Goal: Communication & Community: Share content

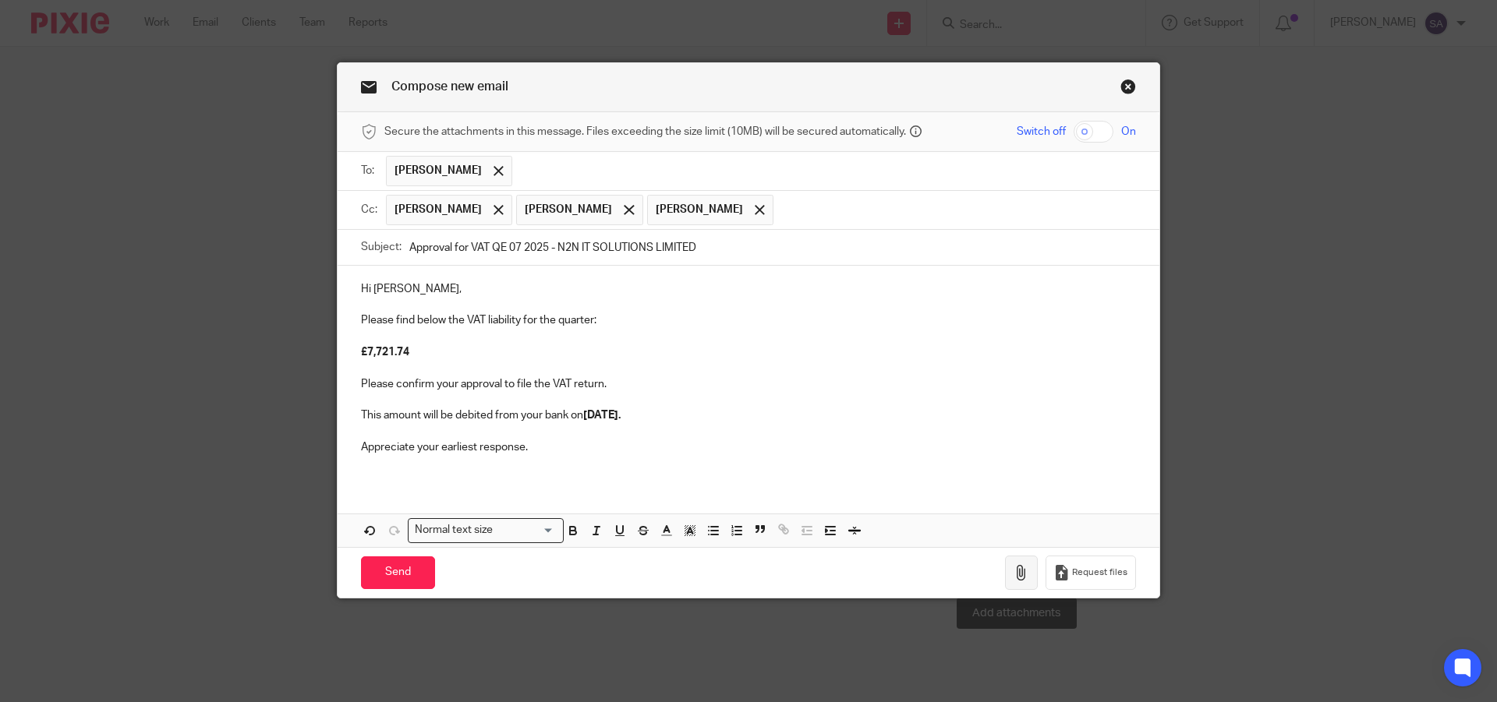
click at [1017, 572] on icon "button" at bounding box center [1021, 573] width 16 height 16
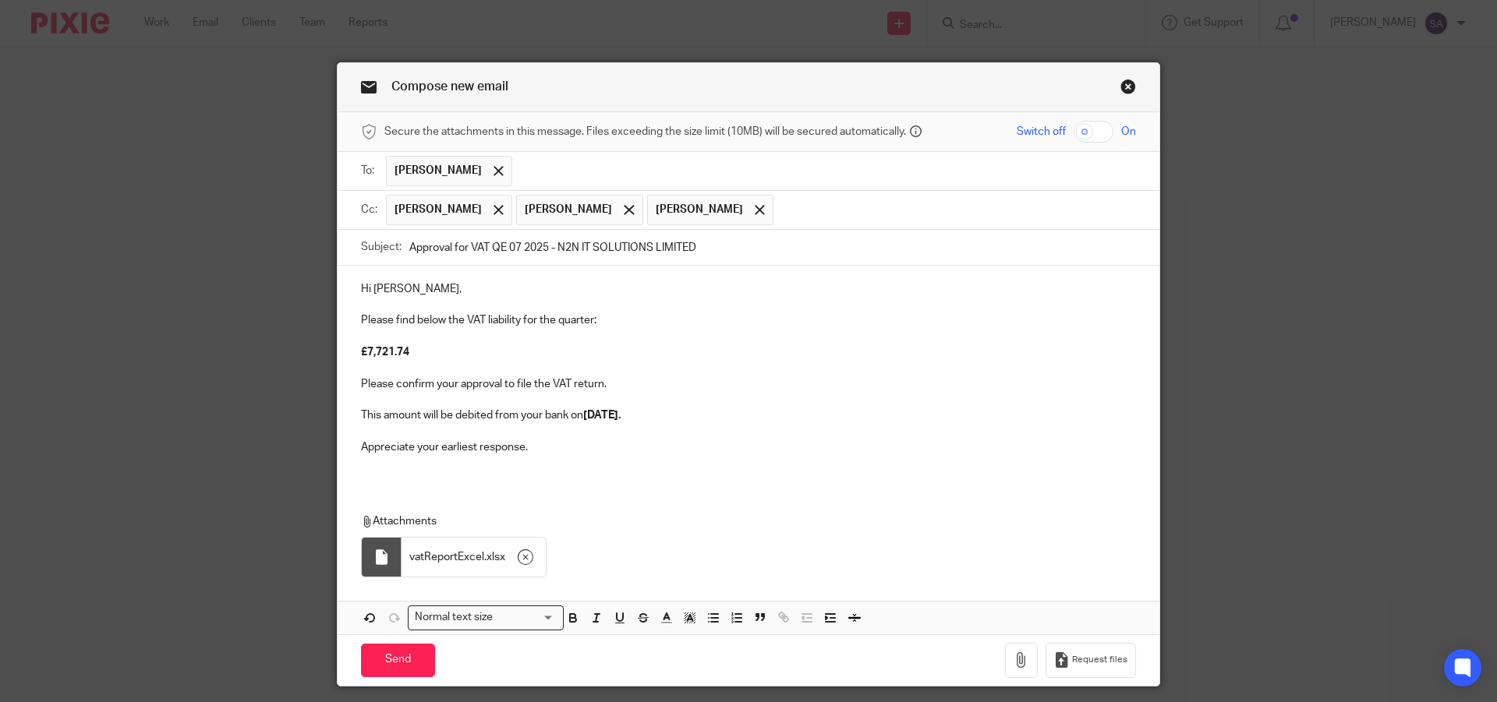
click at [390, 472] on div "Hi [PERSON_NAME], Please find below the VAT liability for the quarter: £7,721.7…" at bounding box center [749, 374] width 822 height 217
click at [382, 492] on div "Hi [PERSON_NAME], Please find below the VAT liability for the quarter: £7,721.7…" at bounding box center [749, 450] width 822 height 369
click at [380, 476] on div "Hi [PERSON_NAME], Please find below the VAT liability for the quarter: £7,721.7…" at bounding box center [749, 374] width 822 height 217
click at [751, 476] on div "Hi [PERSON_NAME], Please find below the VAT liability for the quarter: £7,721.7…" at bounding box center [749, 374] width 822 height 217
click at [585, 447] on p "Appreciate your earliest response." at bounding box center [748, 448] width 775 height 16
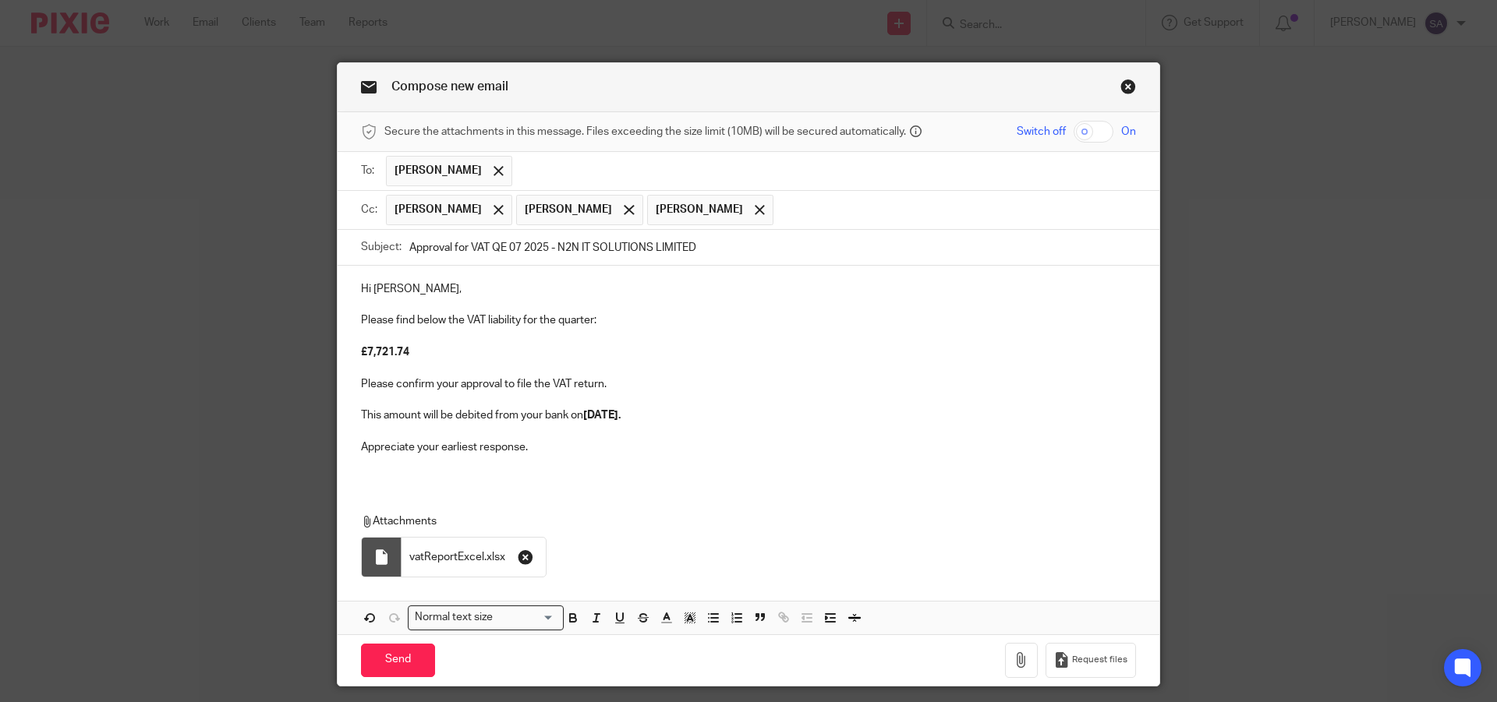
click at [518, 558] on icon "button" at bounding box center [526, 558] width 16 height 16
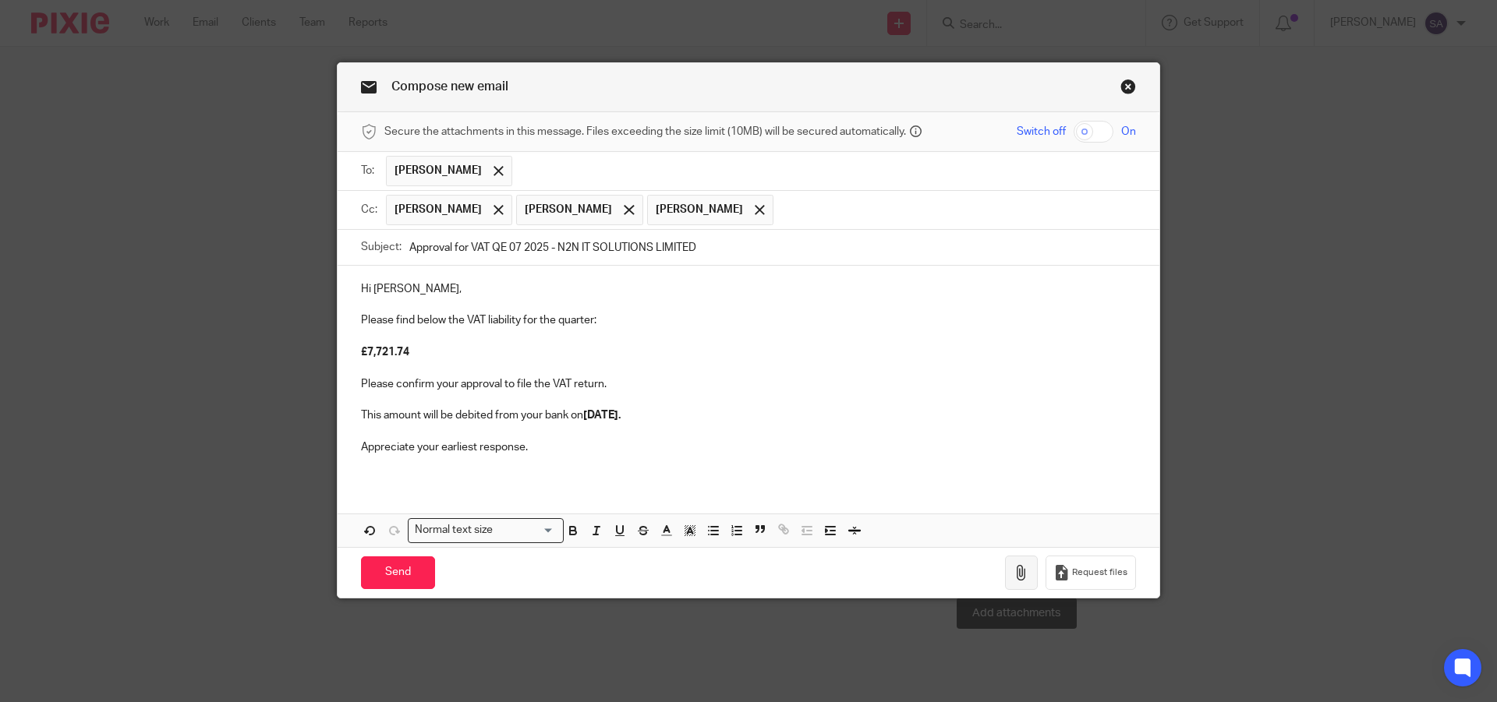
click at [1008, 575] on button "button" at bounding box center [1021, 573] width 33 height 35
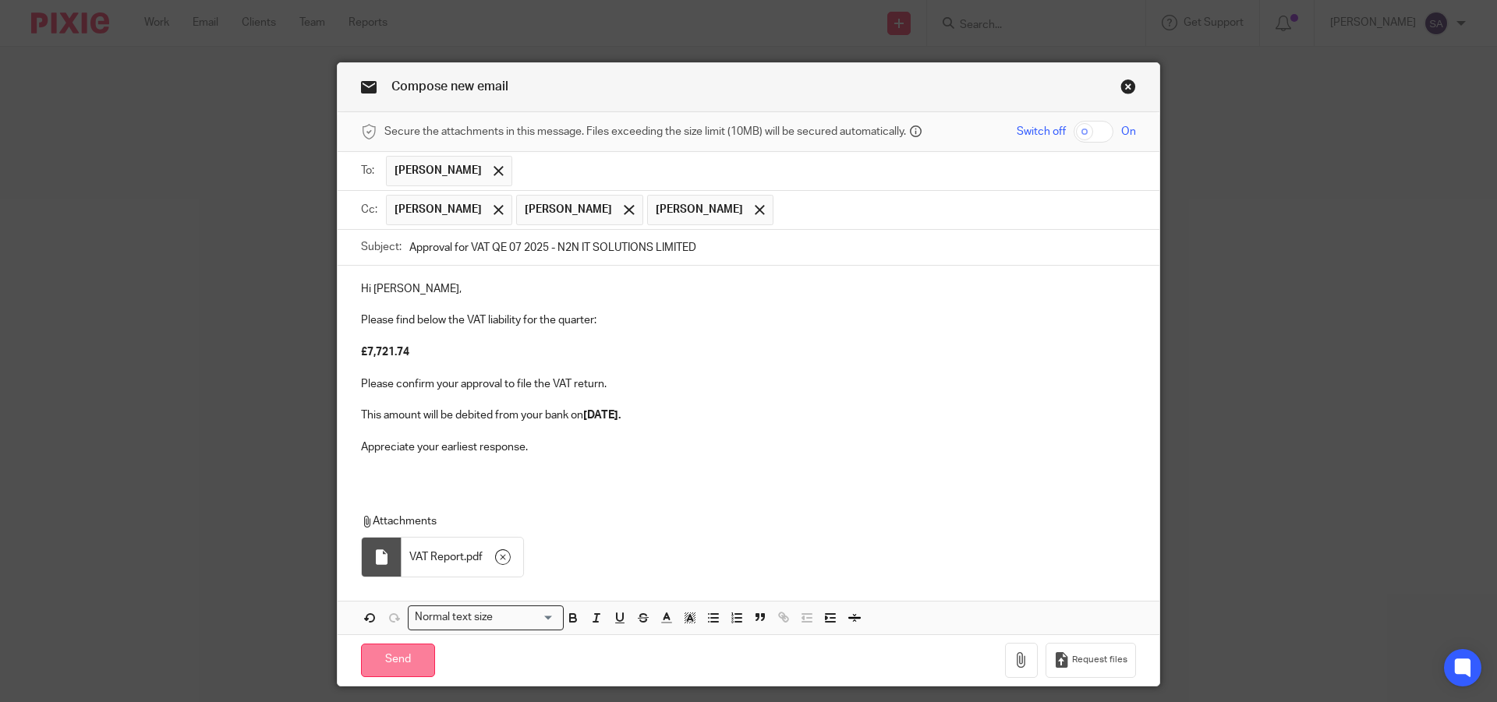
click at [405, 655] on input "Send" at bounding box center [398, 661] width 74 height 34
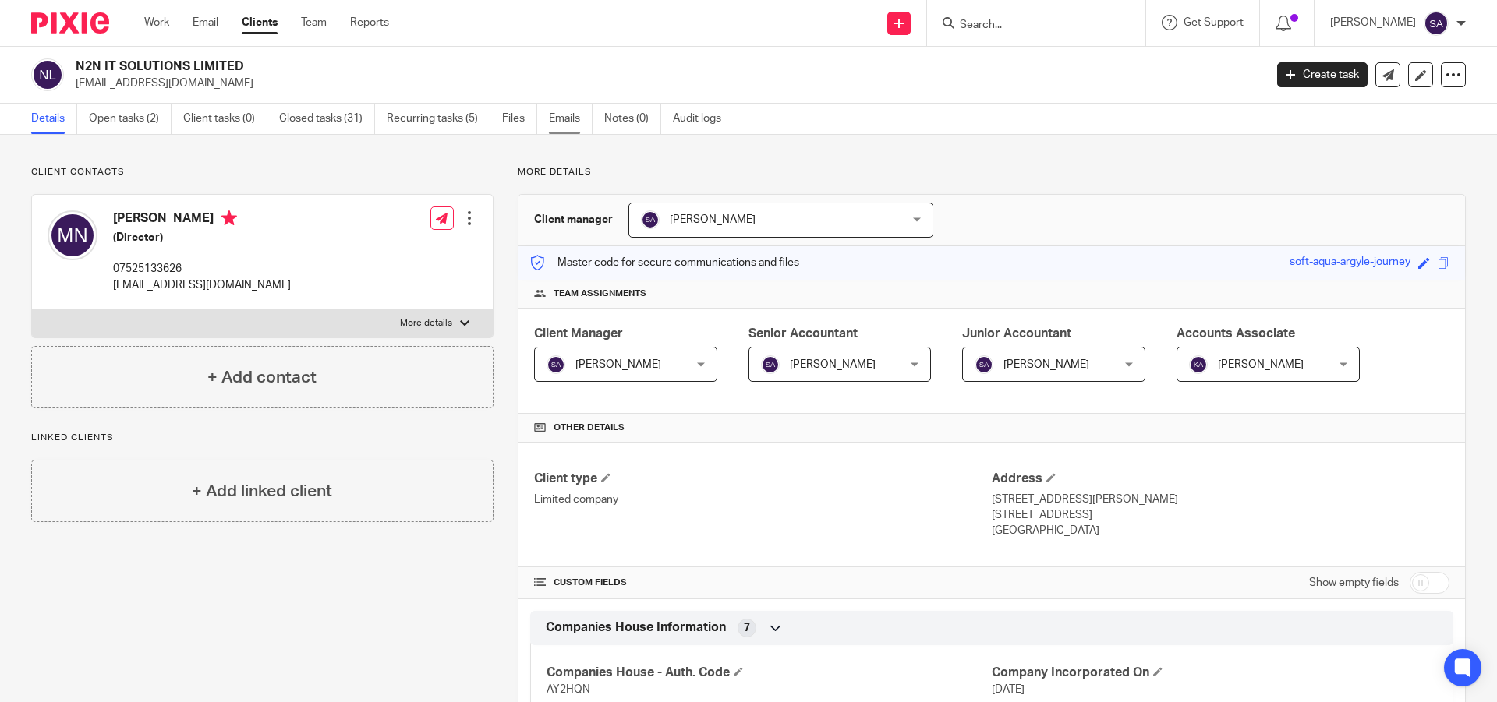
click at [576, 119] on link "Emails" at bounding box center [571, 119] width 44 height 30
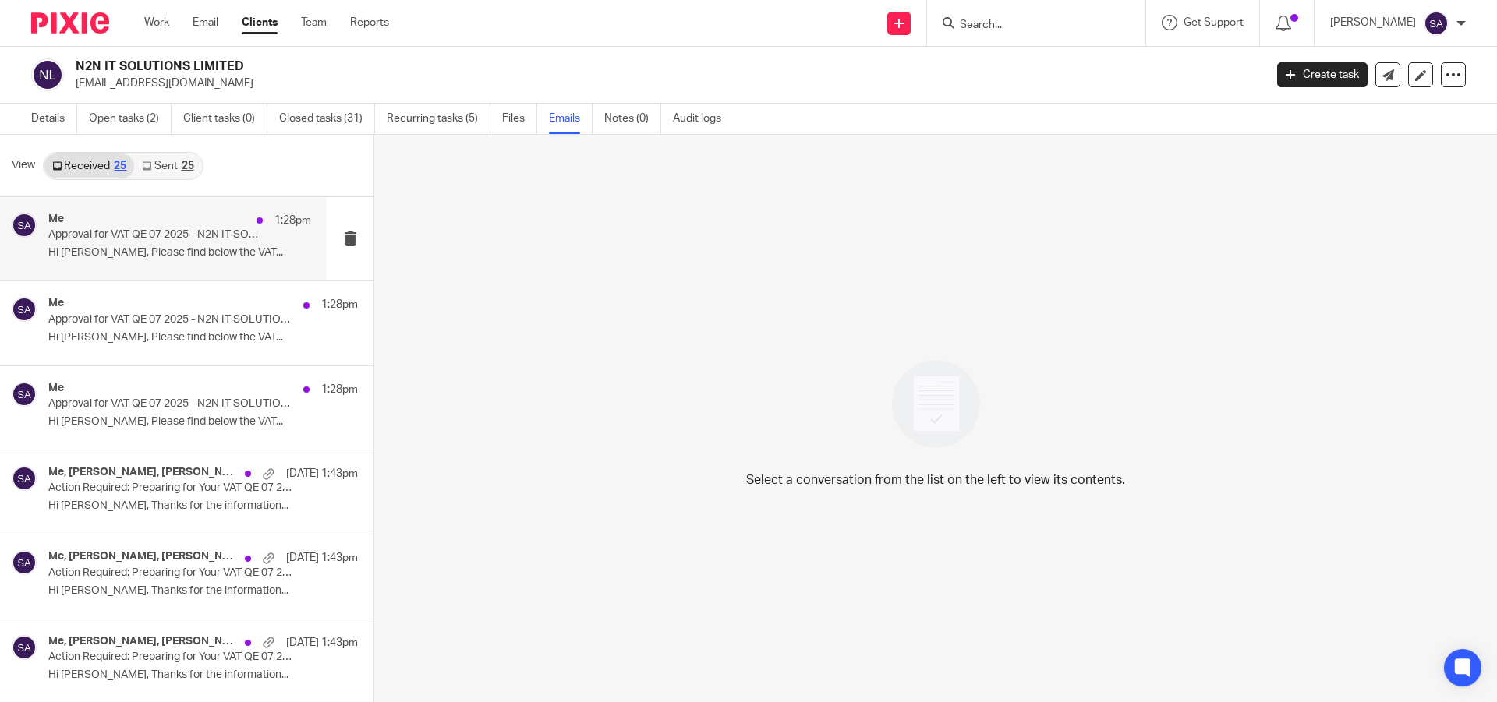
click at [150, 252] on p "Hi [PERSON_NAME], Please find below the VAT..." at bounding box center [179, 252] width 263 height 13
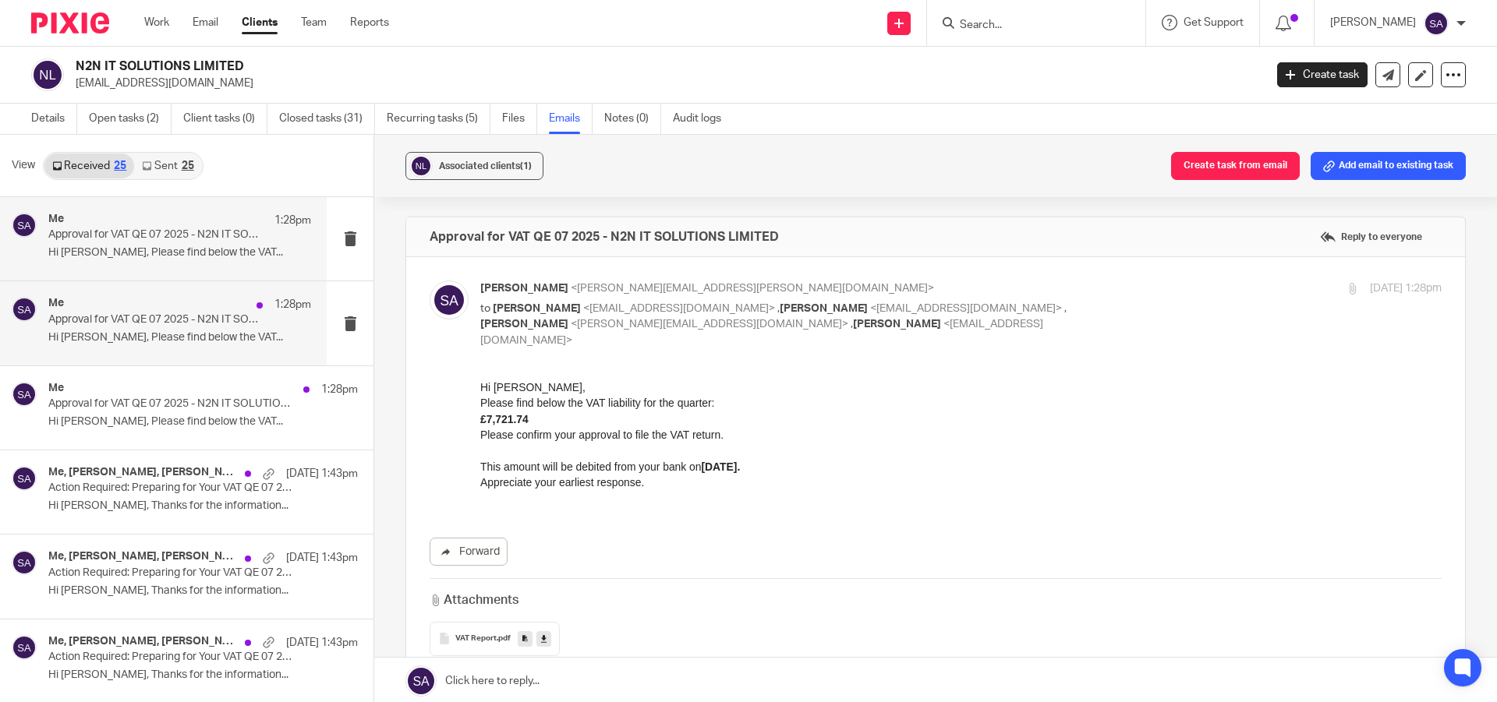
click at [156, 322] on p "Approval for VAT QE 07 2025 - N2N IT SOLUTIONS LIMITED" at bounding box center [153, 319] width 210 height 13
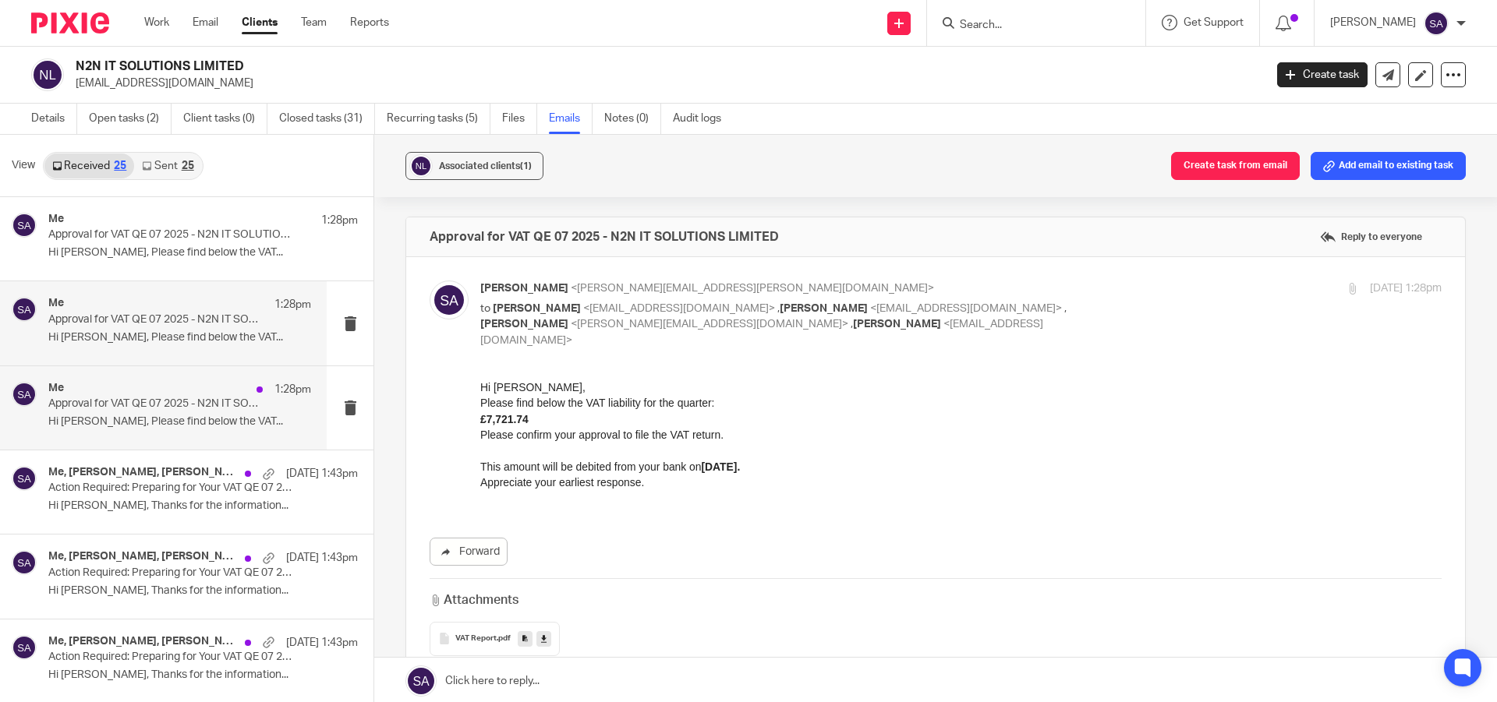
click at [142, 405] on p "Approval for VAT QE 07 2025 - N2N IT SOLUTIONS LIMITED" at bounding box center [153, 404] width 210 height 13
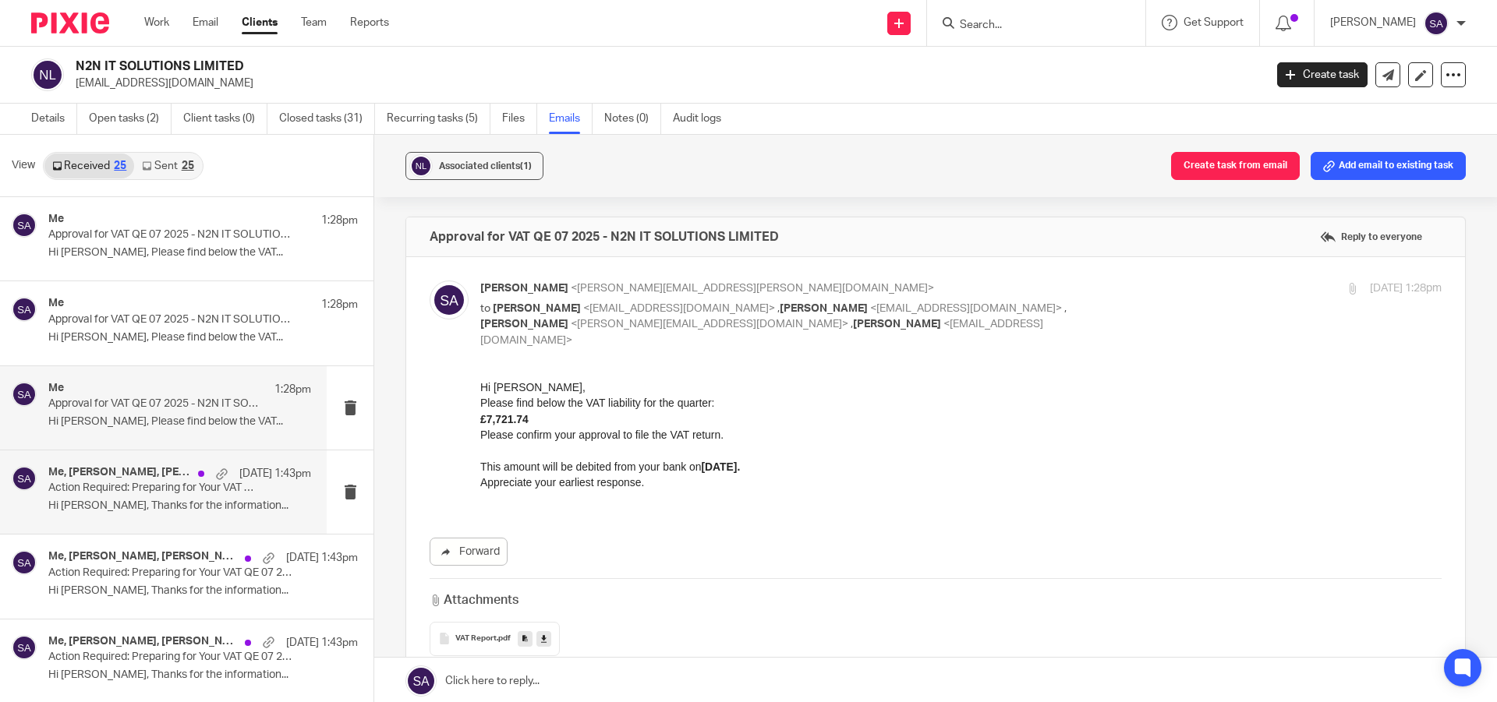
click at [111, 496] on div "Me, muralikrishna nadikoppula, Sarah Asfar | WIS Accountancy 19 Aug 1:43pm Acti…" at bounding box center [179, 492] width 263 height 52
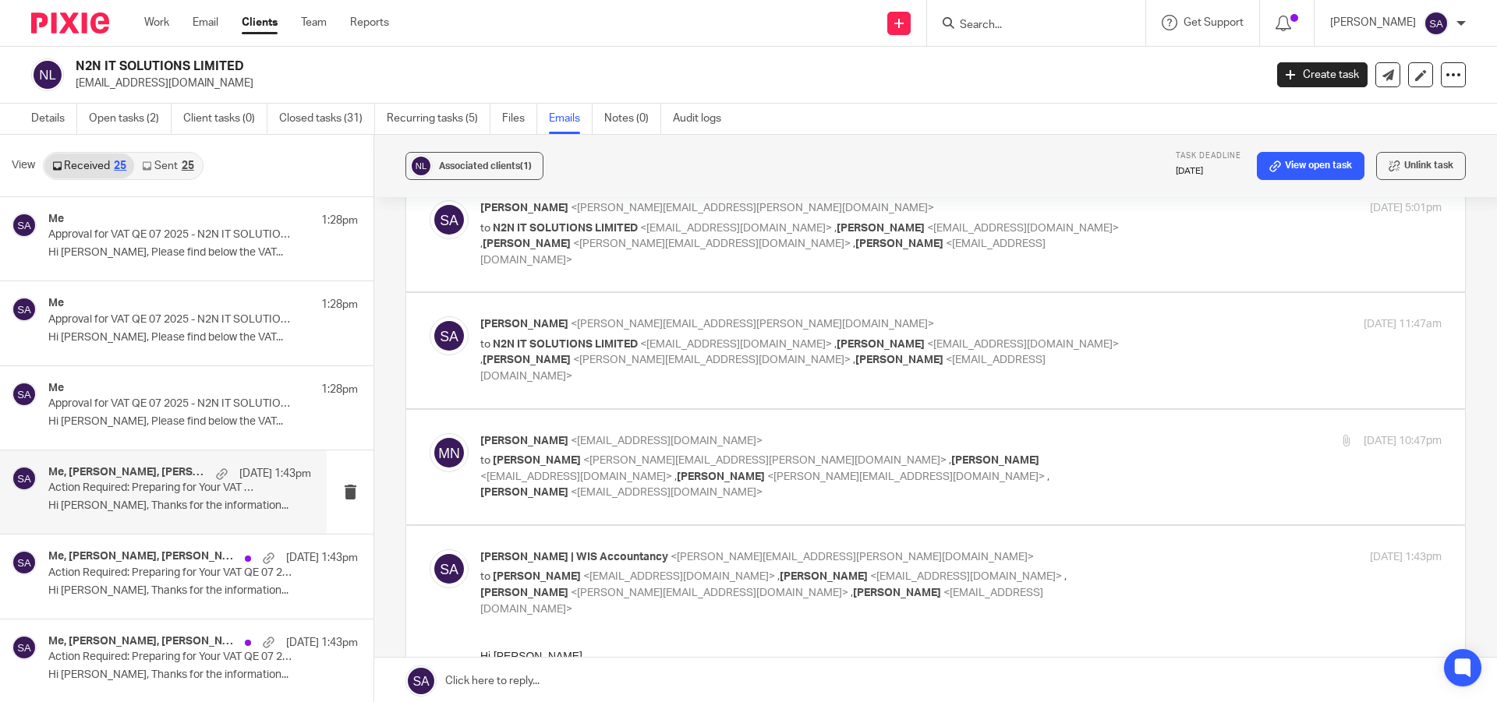
scroll to position [390, 0]
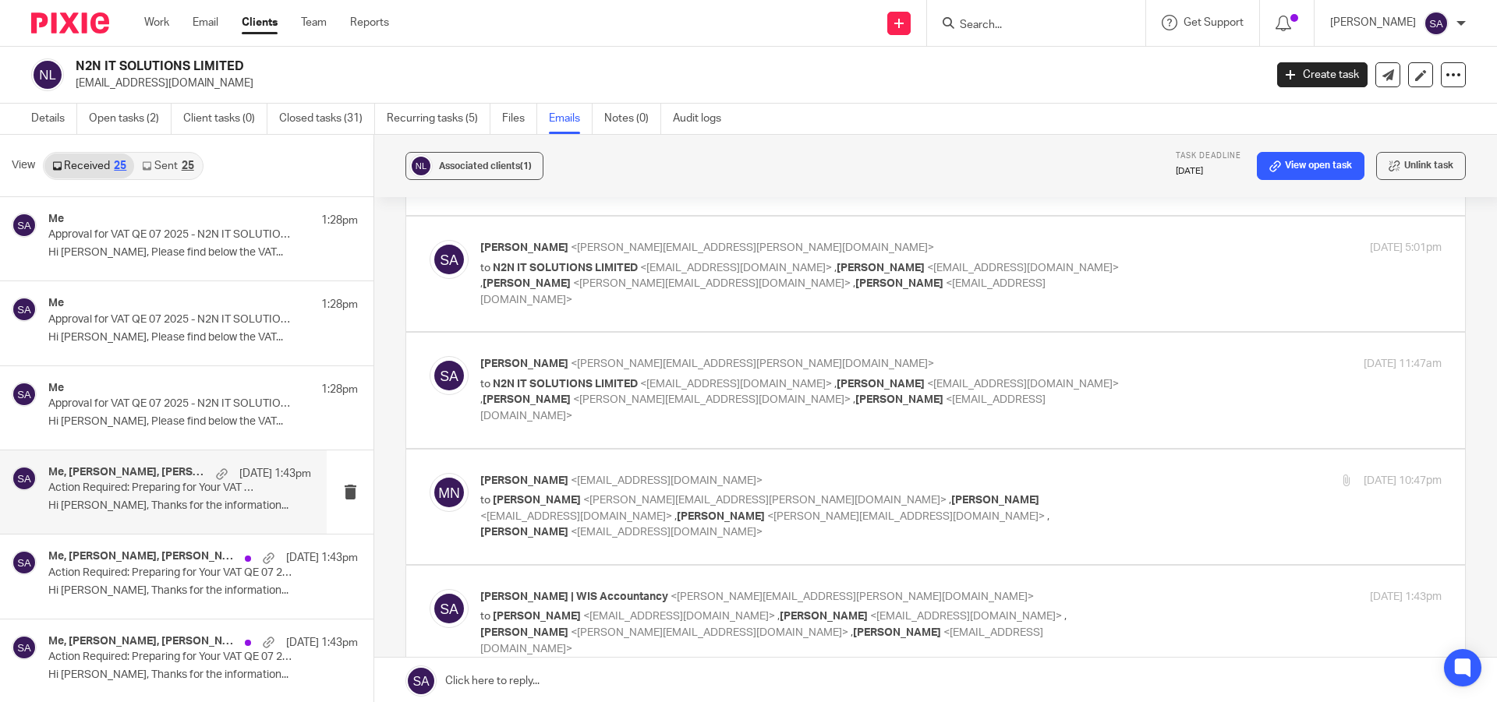
click at [1145, 473] on div "muralikrishna nadikoppula <ezy.dba@gmail.com> to Shafiya Abdulla <shafiya.abdul…" at bounding box center [960, 507] width 961 height 68
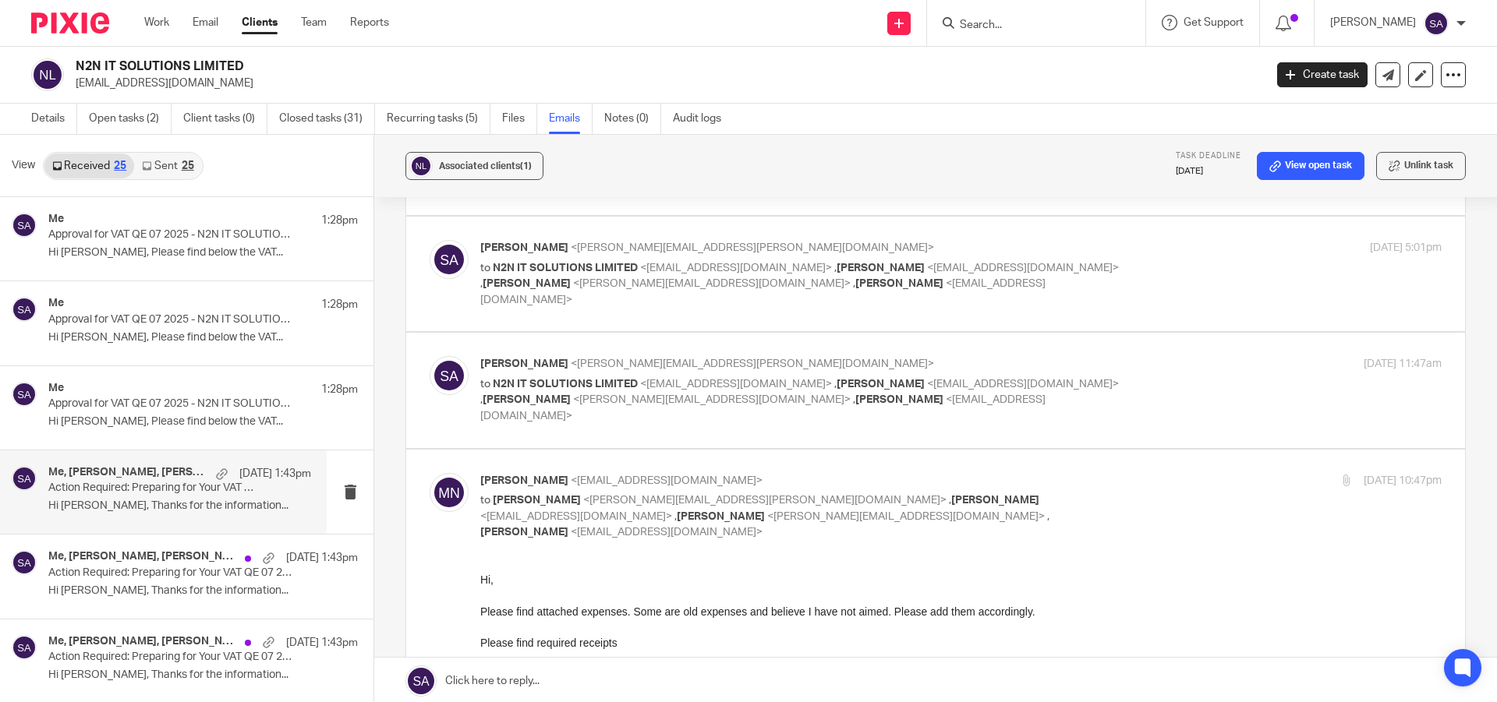
scroll to position [0, 0]
click at [1145, 473] on div "muralikrishna nadikoppula <ezy.dba@gmail.com> to Shafiya Abdulla <shafiya.abdul…" at bounding box center [960, 507] width 961 height 68
checkbox input "false"
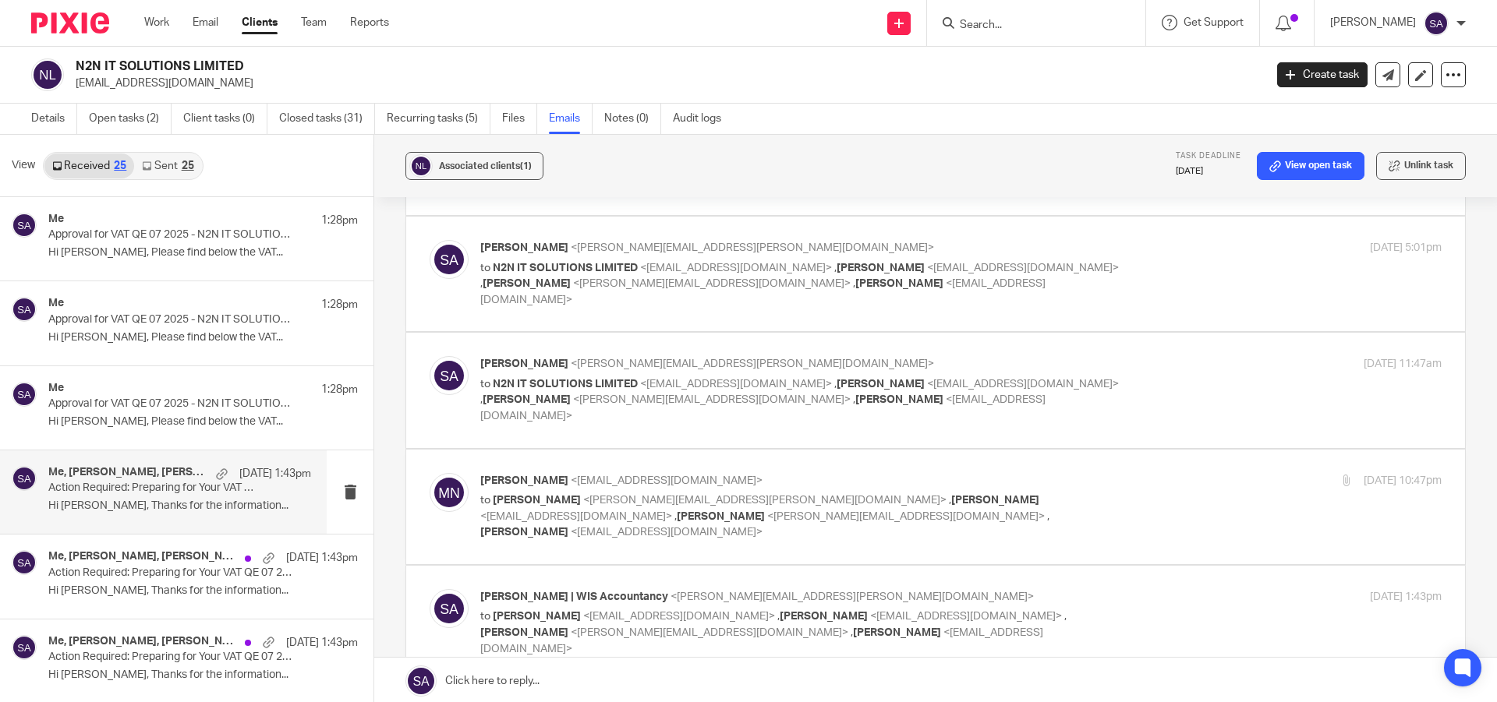
click at [1145, 356] on div "18 Aug 2025 11:47am" at bounding box center [1281, 364] width 320 height 16
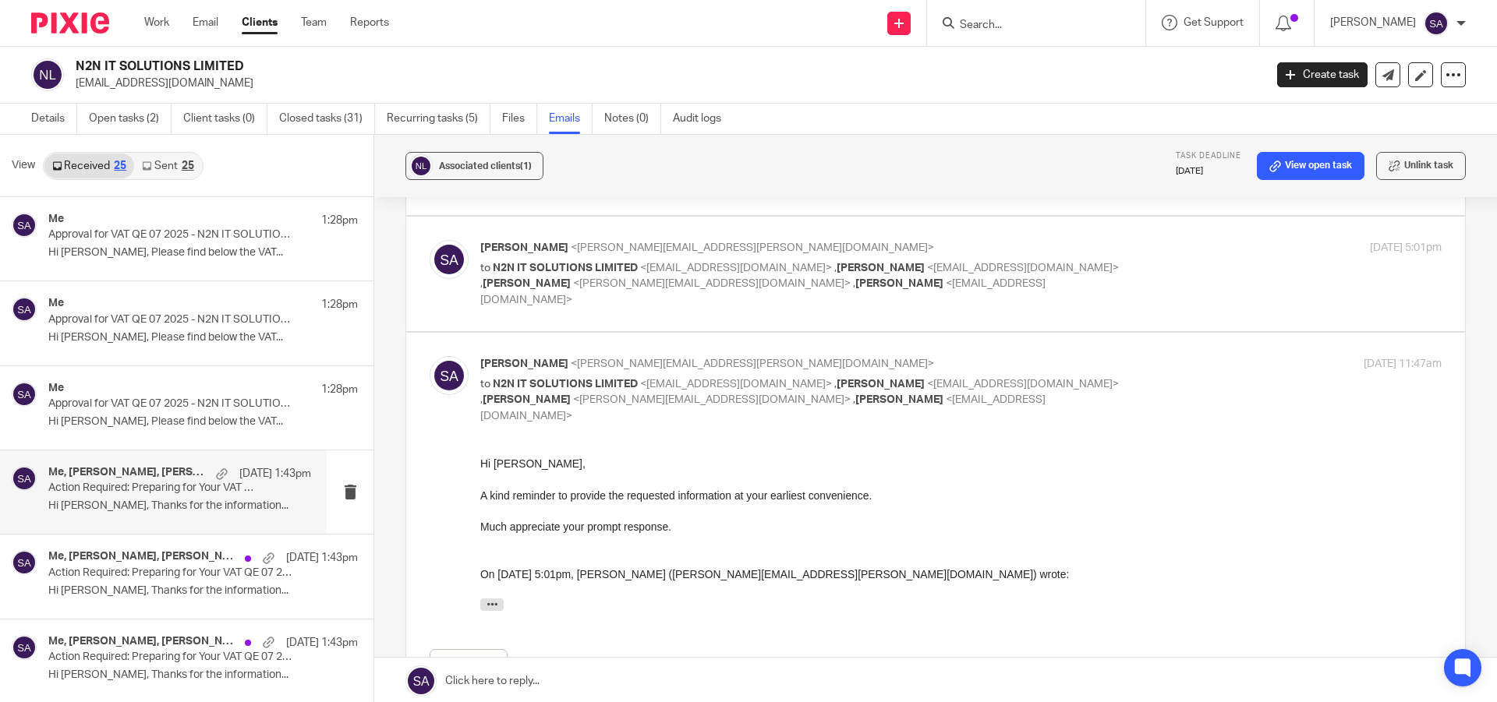
click at [1150, 356] on div "Shafiya Abdulla <shafiya.abdulla@wis-accountancy.co.uk> to N2N IT SOLUTIONS LIM…" at bounding box center [960, 390] width 961 height 68
checkbox input "false"
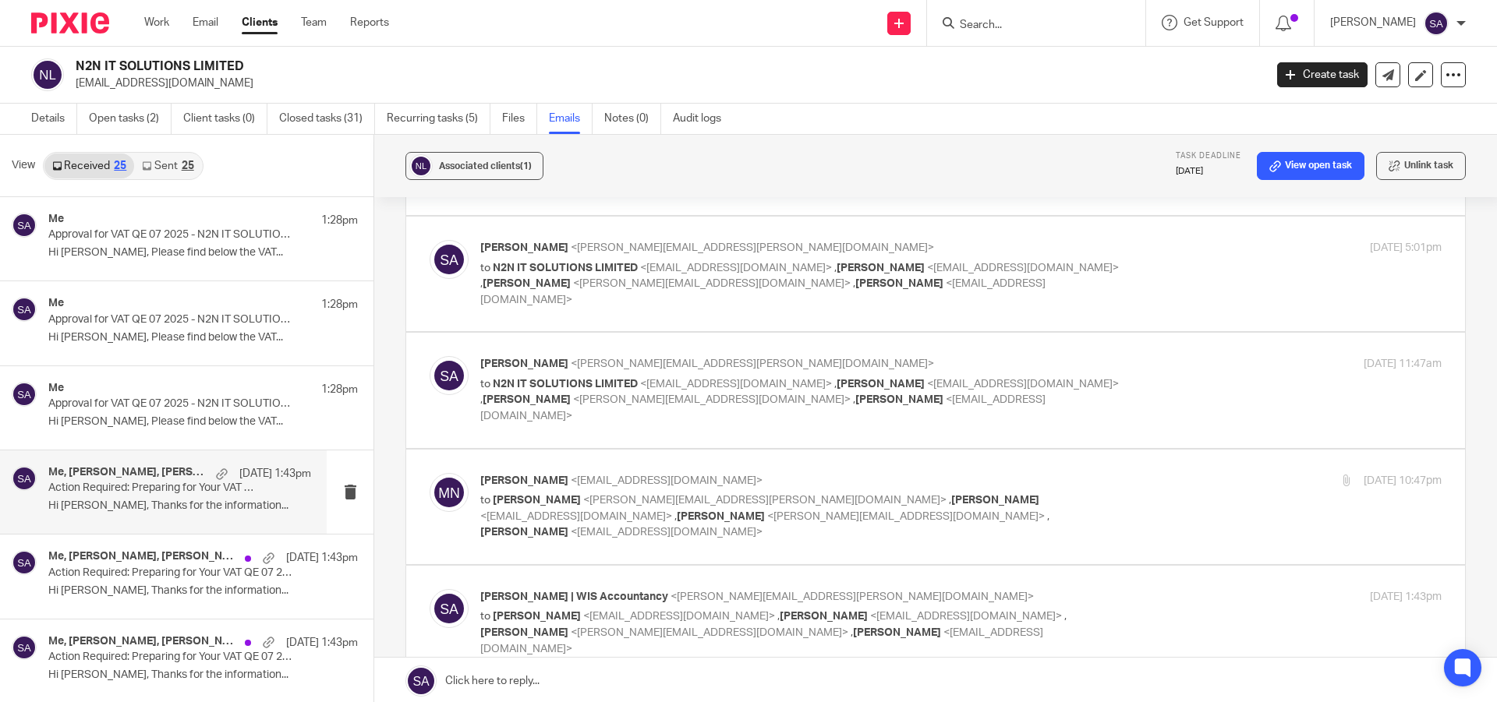
click at [1151, 240] on div "Shafiya Abdulla <shafiya.abdulla@wis-accountancy.co.uk> to N2N IT SOLUTIONS LIM…" at bounding box center [960, 274] width 961 height 68
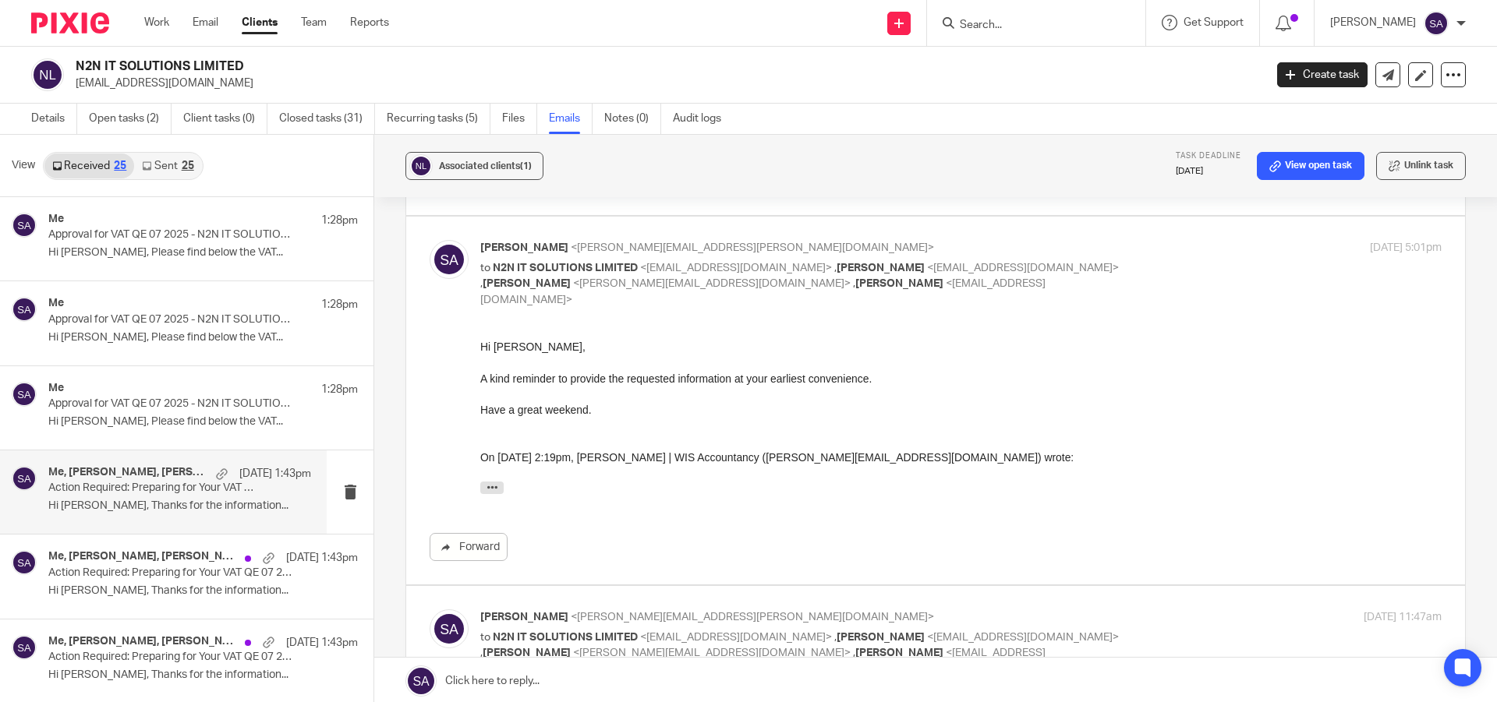
click at [1151, 240] on div "Shafiya Abdulla <shafiya.abdulla@wis-accountancy.co.uk> to N2N IT SOLUTIONS LIM…" at bounding box center [960, 274] width 961 height 68
checkbox input "false"
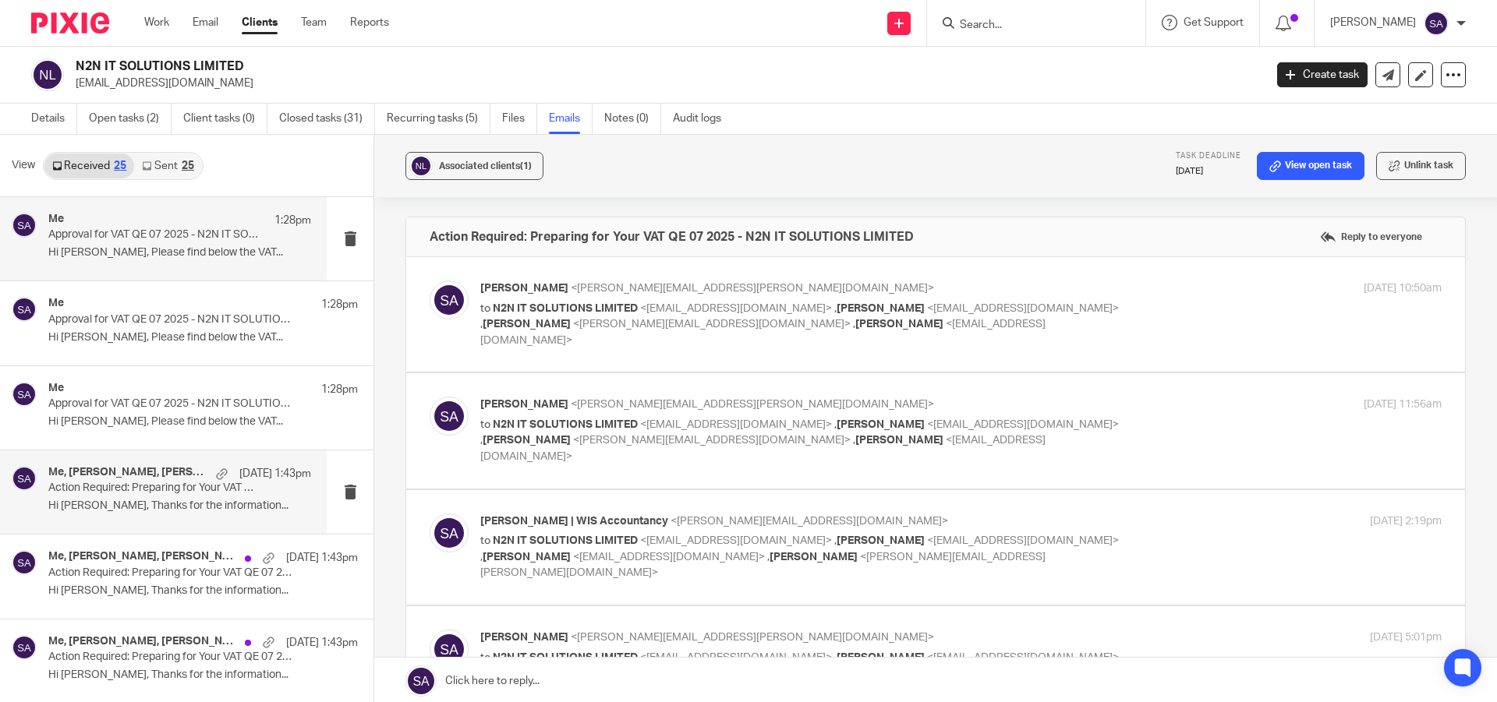
click at [144, 248] on p "Hi Murali, Please find below the VAT..." at bounding box center [179, 252] width 263 height 13
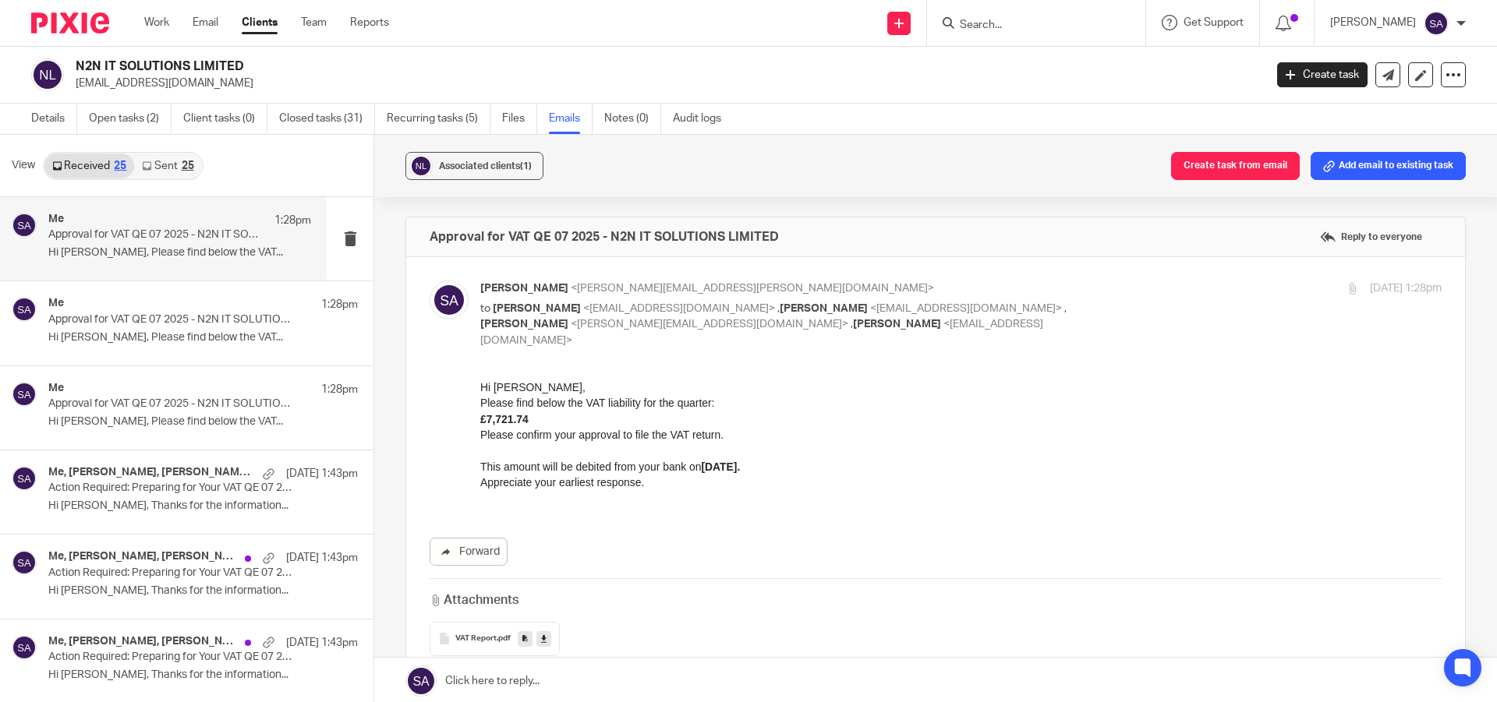
click at [787, 177] on div "Associated clients (1) Create task from email Add email to existing task" at bounding box center [935, 166] width 1123 height 62
click at [773, 169] on div "Associated clients (1) Create task from email Add email to existing task" at bounding box center [935, 166] width 1123 height 62
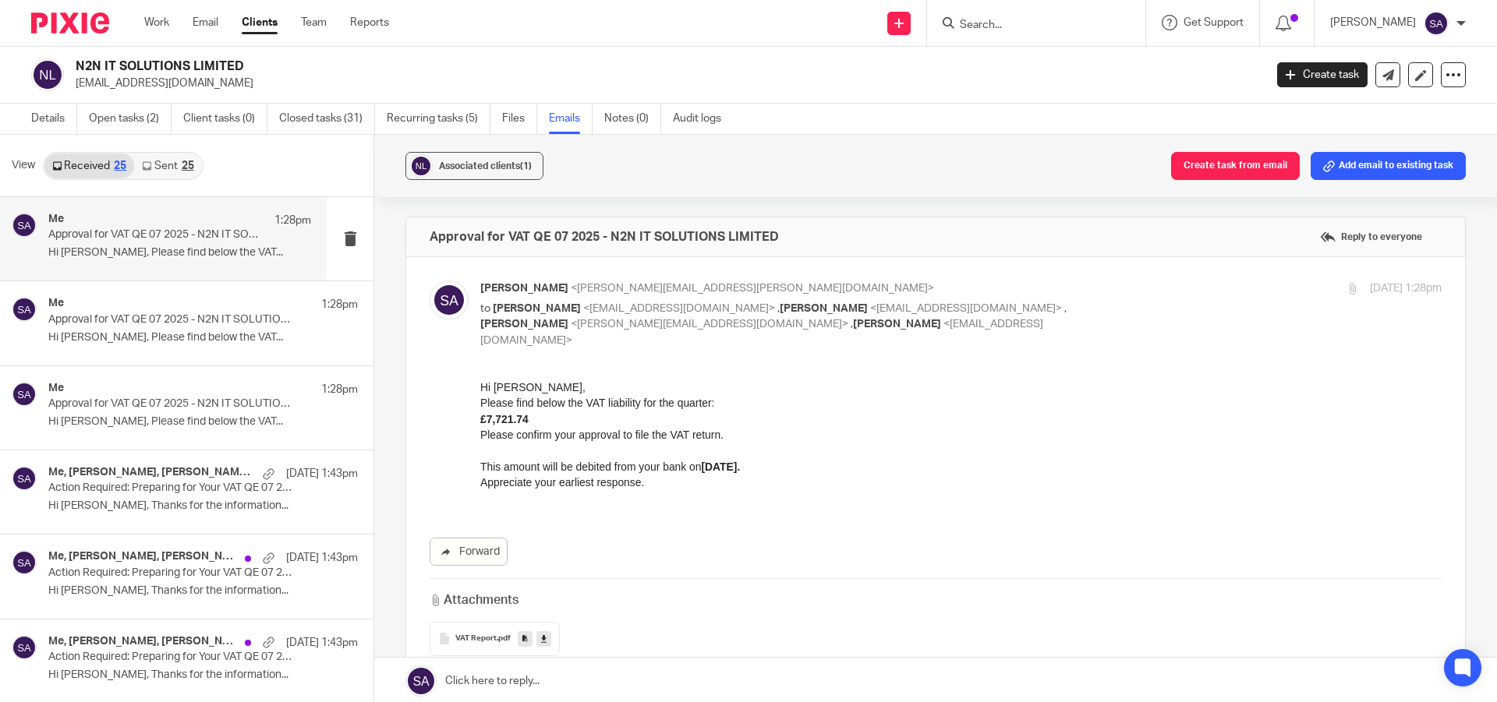
click at [759, 176] on div "Associated clients (1) Create task from email Add email to existing task" at bounding box center [935, 166] width 1123 height 62
click at [793, 175] on div "Associated clients (1) Create task from email Add email to existing task" at bounding box center [935, 166] width 1123 height 62
click at [784, 168] on div "Associated clients (1) Create task from email Add email to existing task" at bounding box center [935, 166] width 1123 height 62
click at [813, 168] on div "Associated clients (1) Create task from email Add email to existing task" at bounding box center [935, 166] width 1123 height 62
click at [752, 158] on div "Associated clients (1) Create task from email Add email to existing task" at bounding box center [935, 166] width 1123 height 62
